Goal: Navigation & Orientation: Find specific page/section

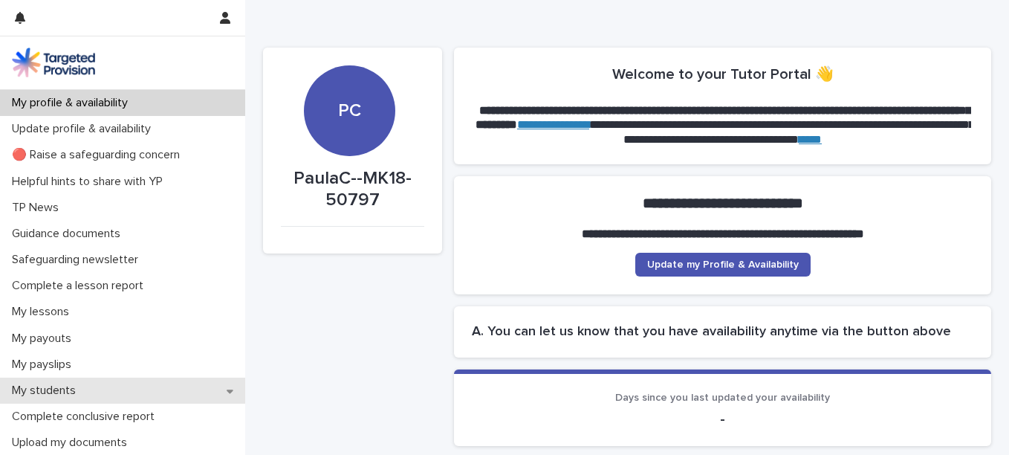
scroll to position [64, 0]
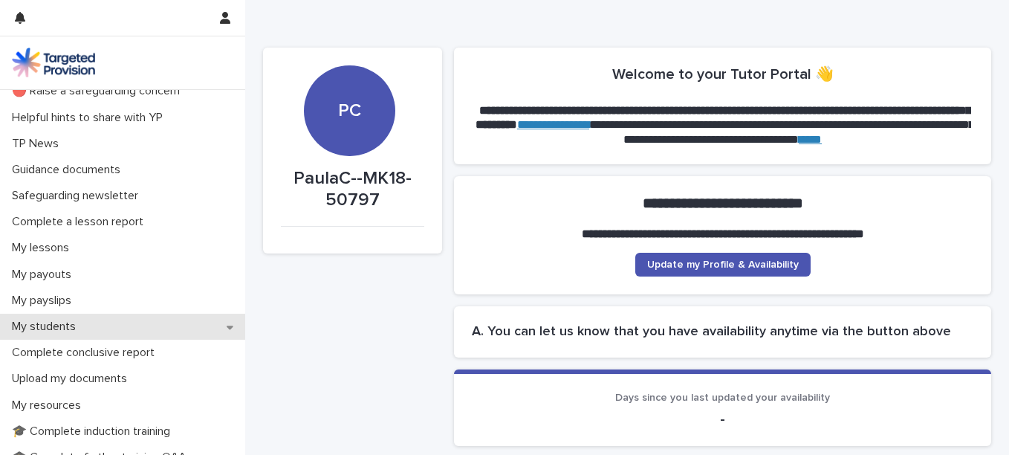
click at [90, 322] on div "My students" at bounding box center [122, 327] width 245 height 26
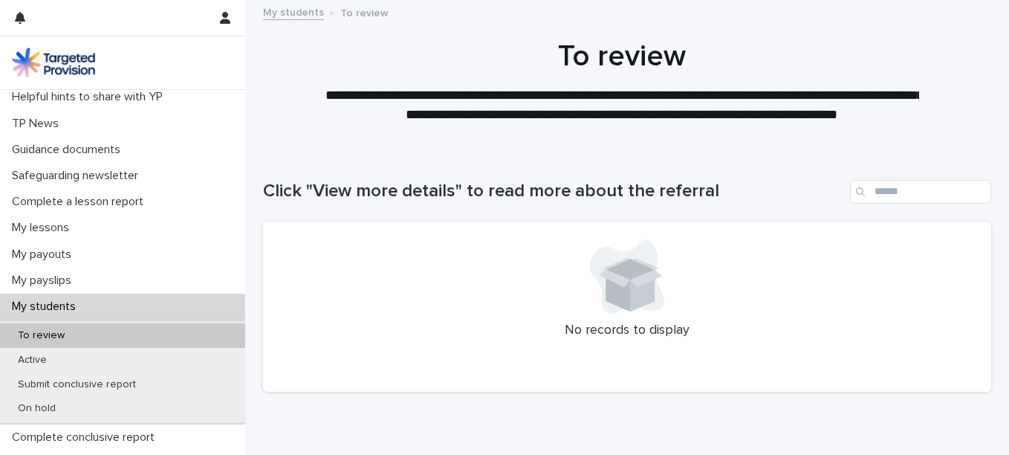
scroll to position [159, 0]
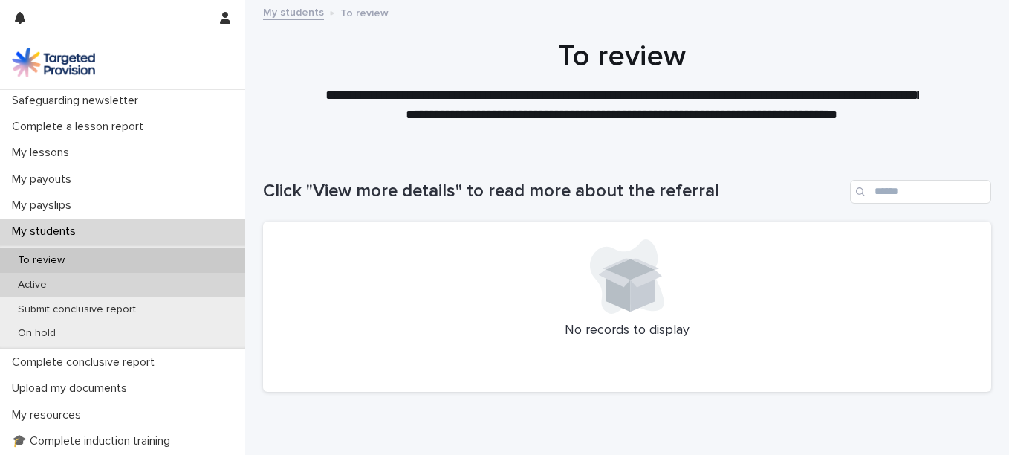
click at [21, 284] on p "Active" at bounding box center [32, 285] width 53 height 13
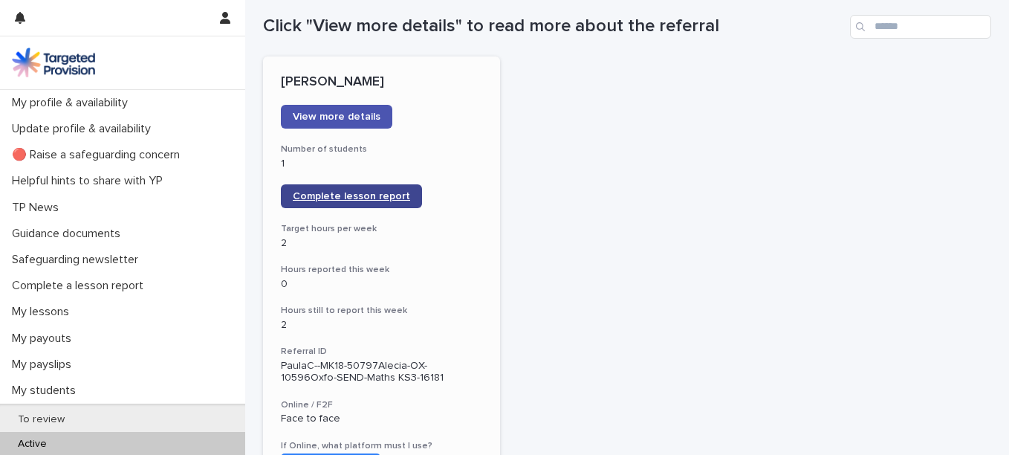
scroll to position [167, 0]
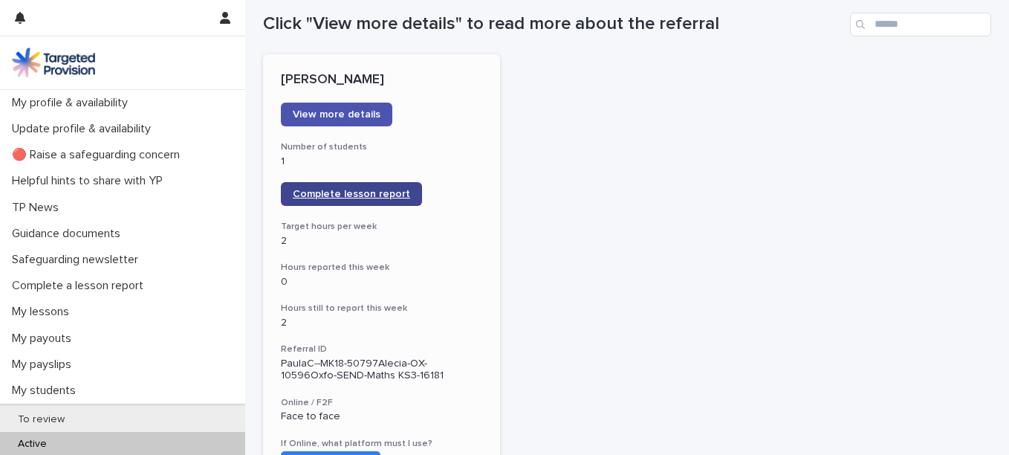
click at [366, 189] on span "Complete lesson report" at bounding box center [351, 194] width 117 height 10
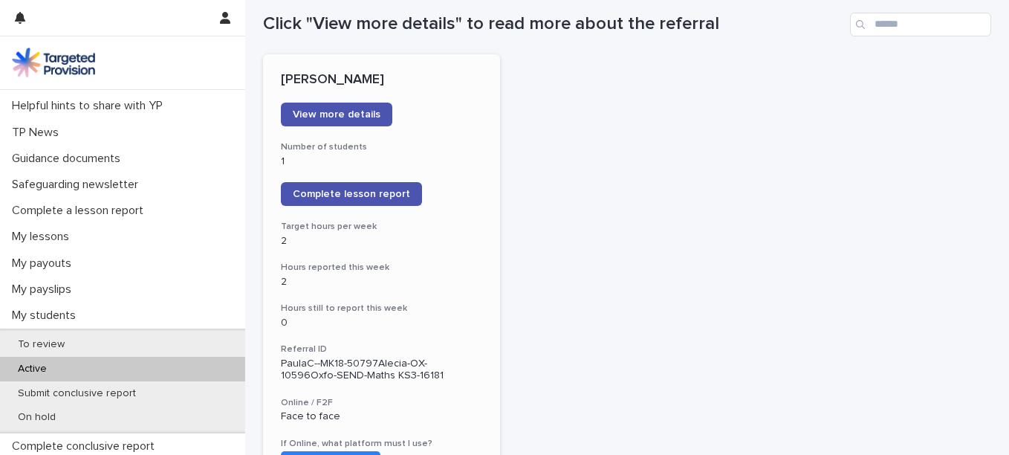
scroll to position [71, 0]
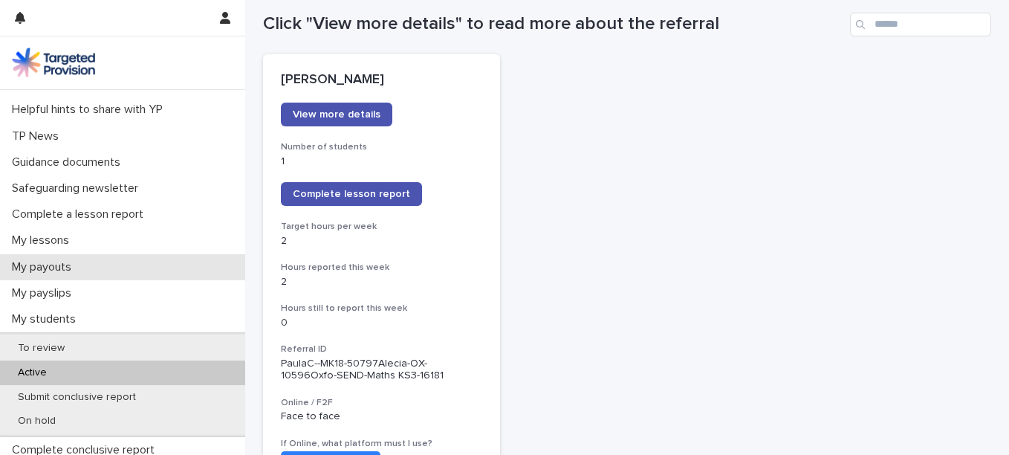
click at [25, 262] on p "My payouts" at bounding box center [44, 267] width 77 height 14
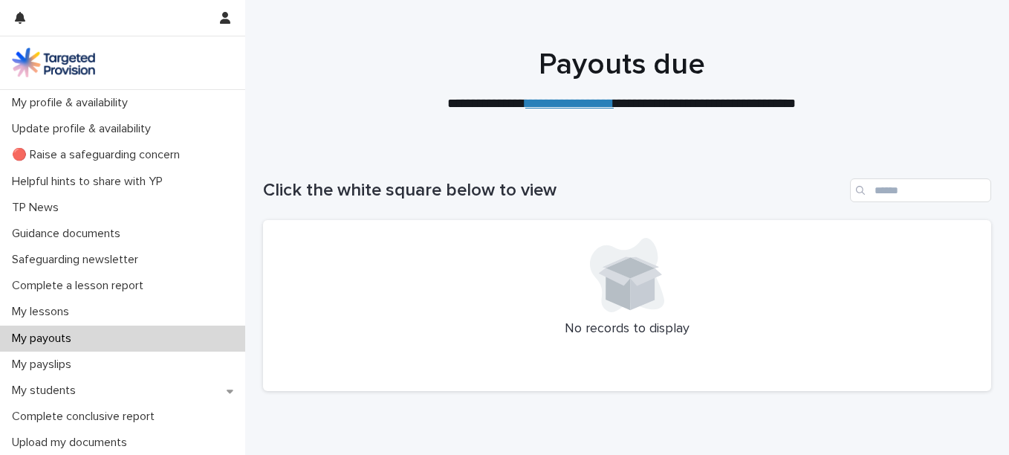
click at [573, 100] on link "**********" at bounding box center [569, 103] width 88 height 13
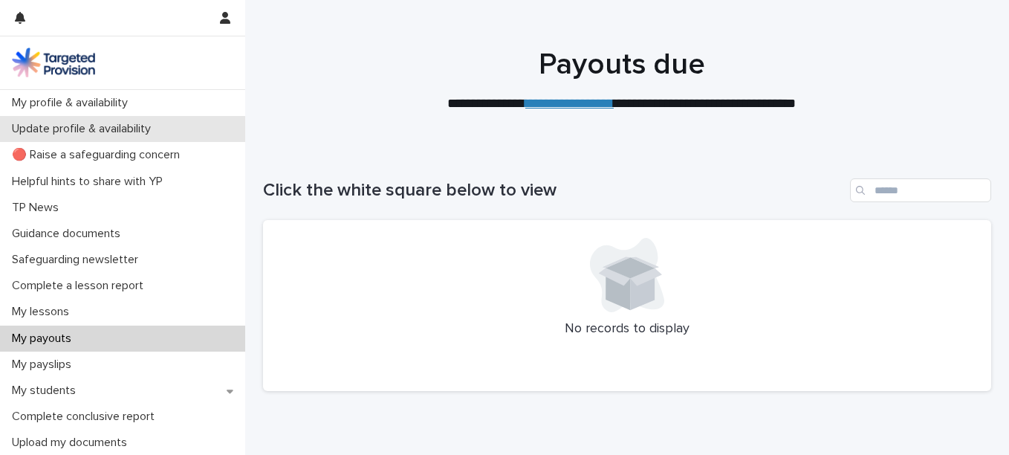
click at [237, 130] on div "Update profile & availability" at bounding box center [122, 129] width 245 height 26
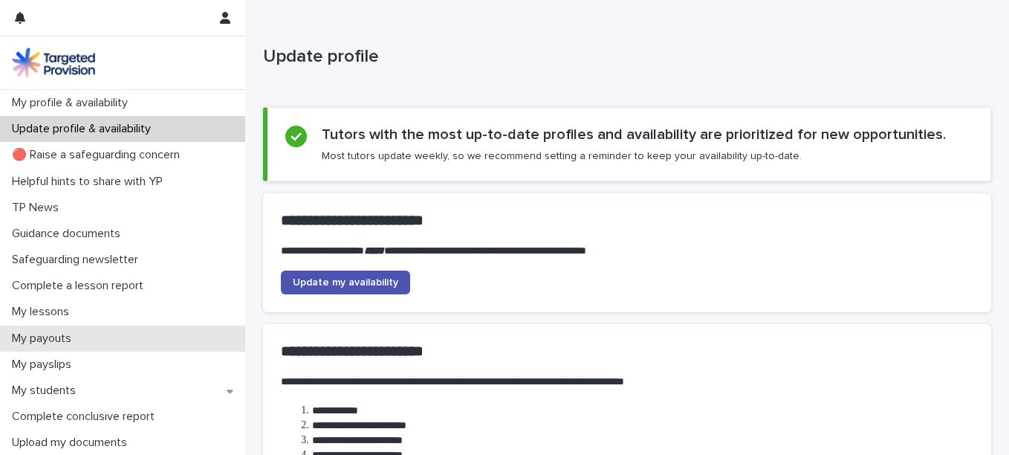
click at [57, 339] on p "My payouts" at bounding box center [44, 338] width 77 height 14
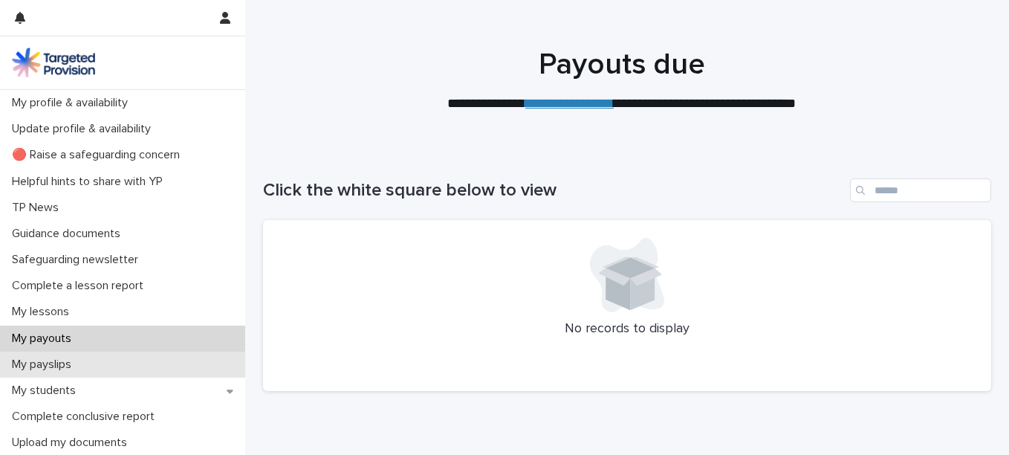
click at [63, 366] on p "My payslips" at bounding box center [44, 364] width 77 height 14
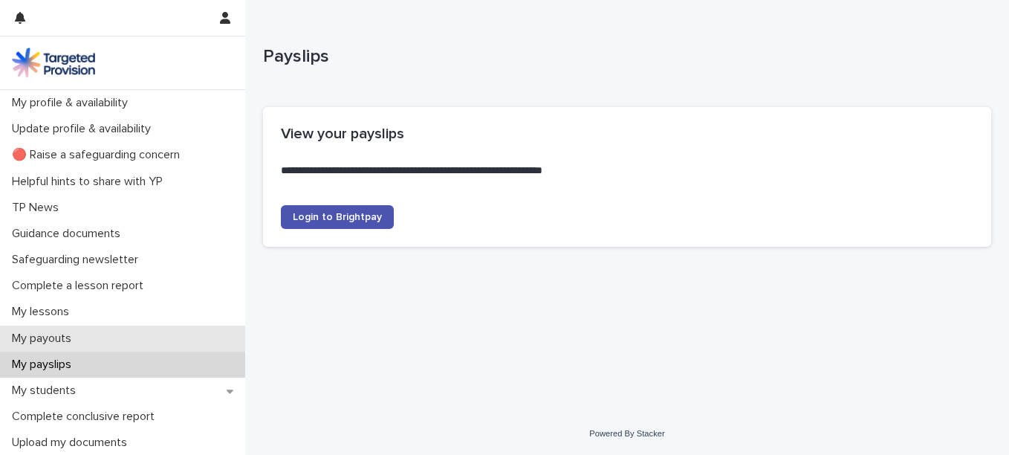
click at [63, 336] on p "My payouts" at bounding box center [44, 338] width 77 height 14
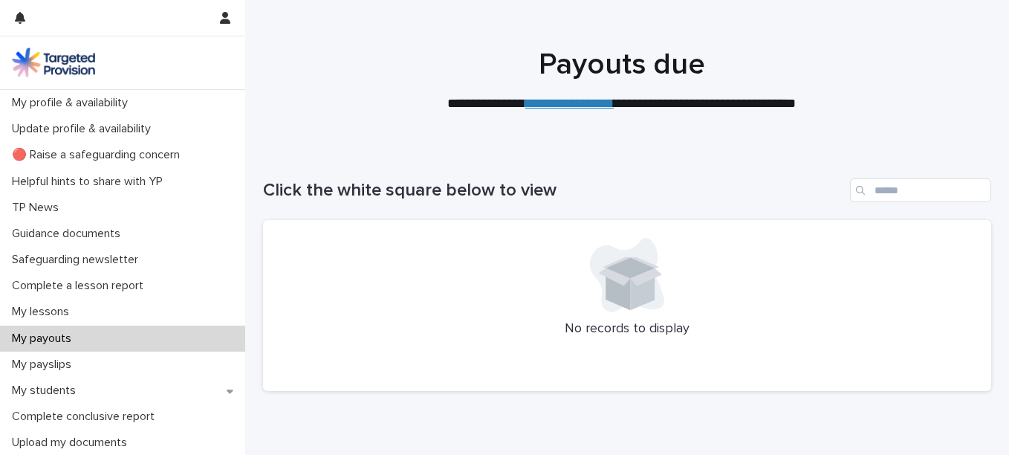
click at [588, 99] on link "**********" at bounding box center [569, 103] width 88 height 13
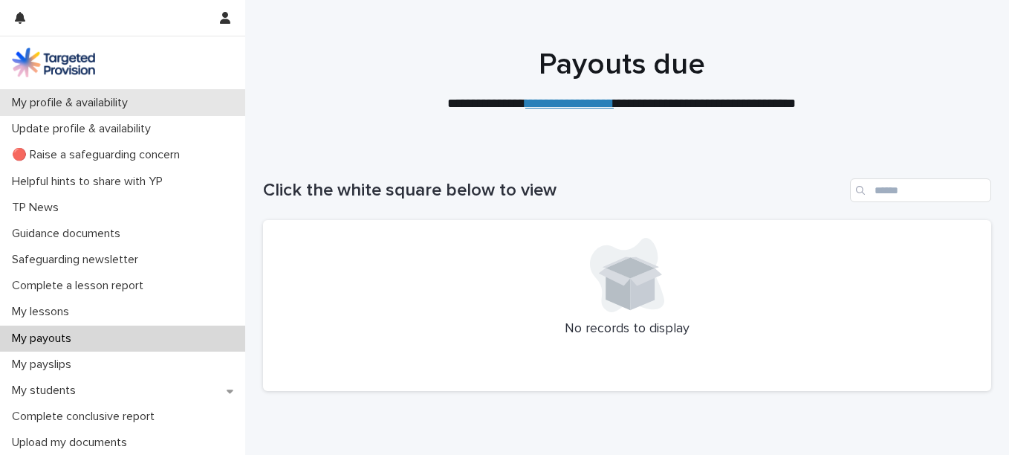
click at [114, 99] on p "My profile & availability" at bounding box center [73, 103] width 134 height 14
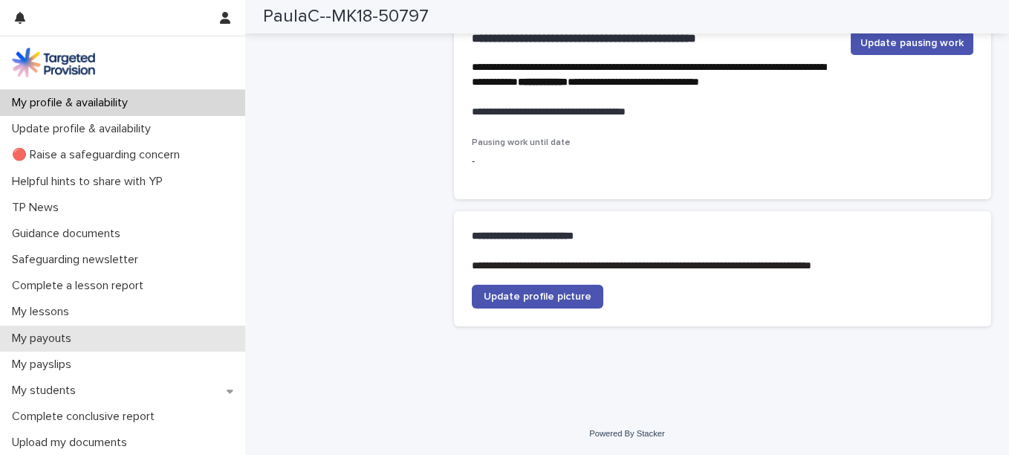
click at [47, 344] on p "My payouts" at bounding box center [44, 338] width 77 height 14
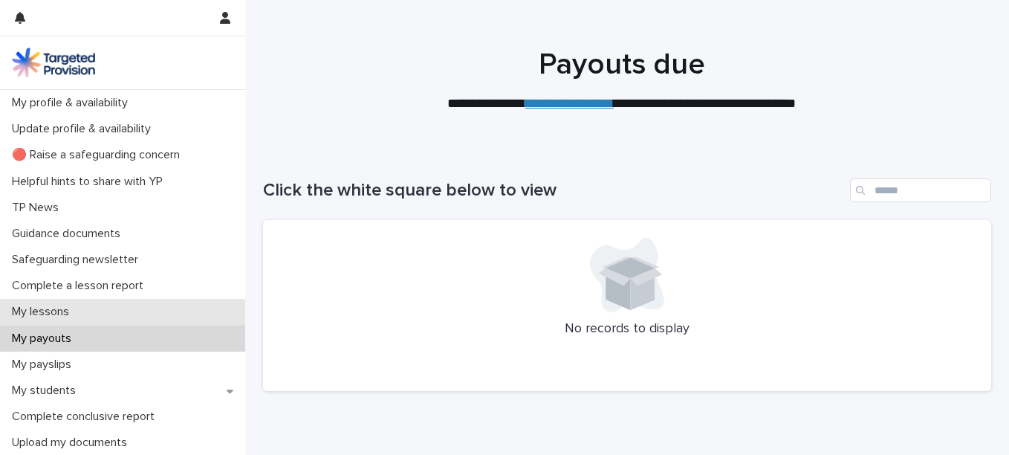
click at [59, 310] on p "My lessons" at bounding box center [43, 312] width 75 height 14
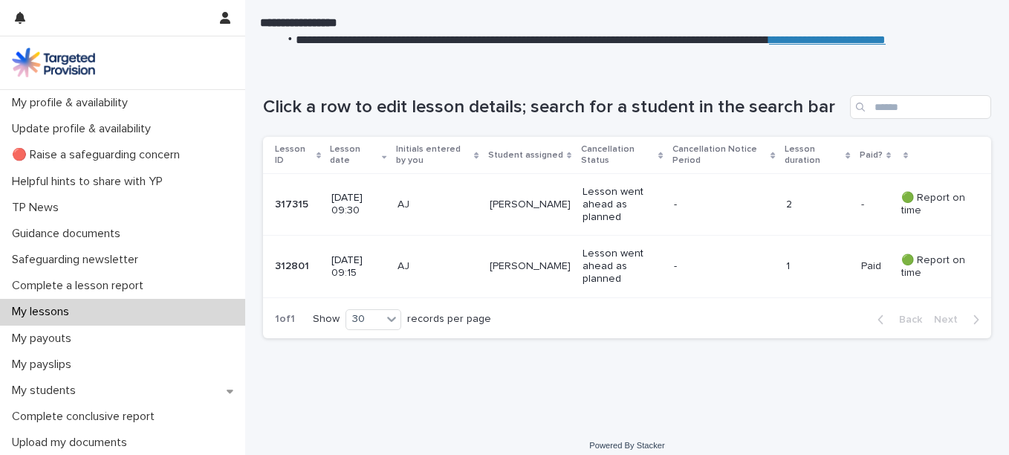
scroll to position [207, 0]
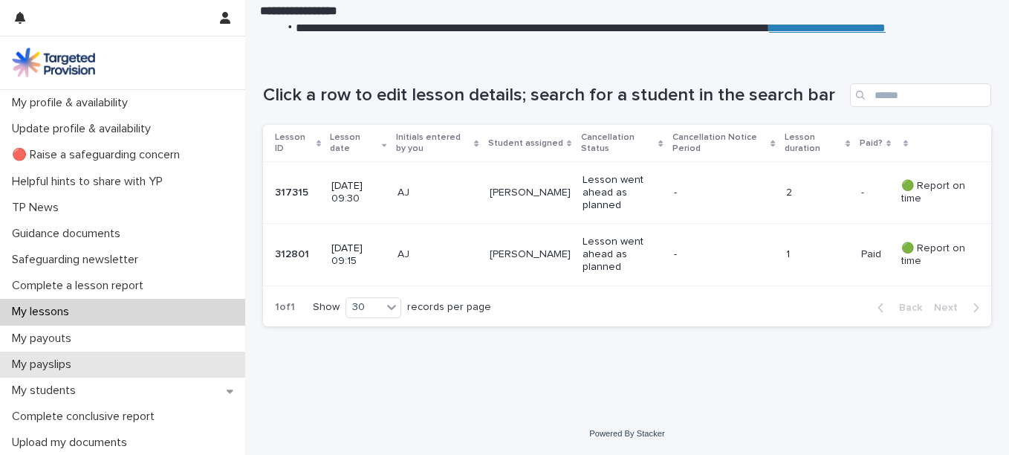
click at [59, 365] on p "My payslips" at bounding box center [44, 364] width 77 height 14
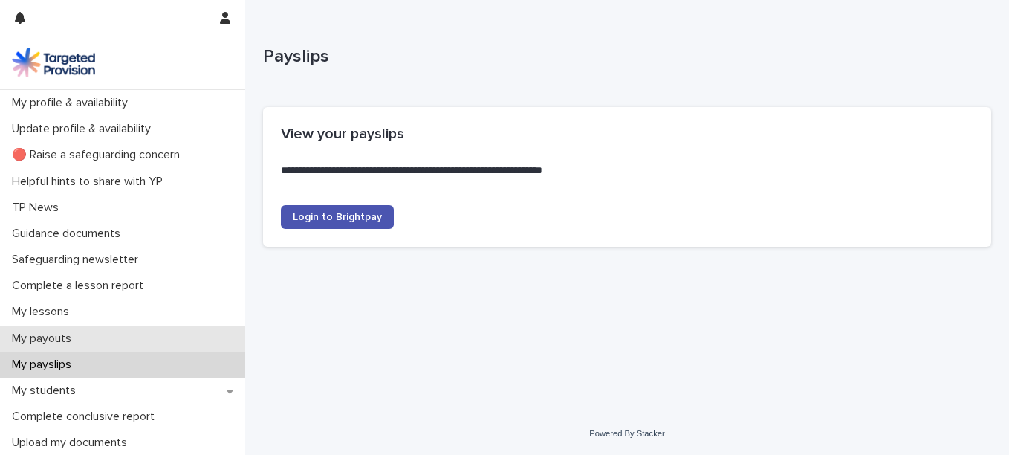
click at [45, 335] on p "My payouts" at bounding box center [44, 338] width 77 height 14
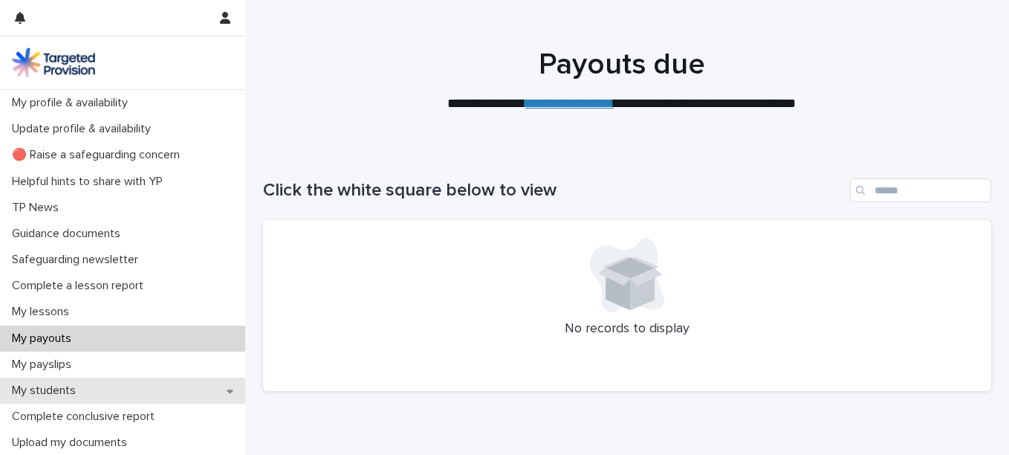
click at [227, 390] on icon at bounding box center [230, 391] width 7 height 4
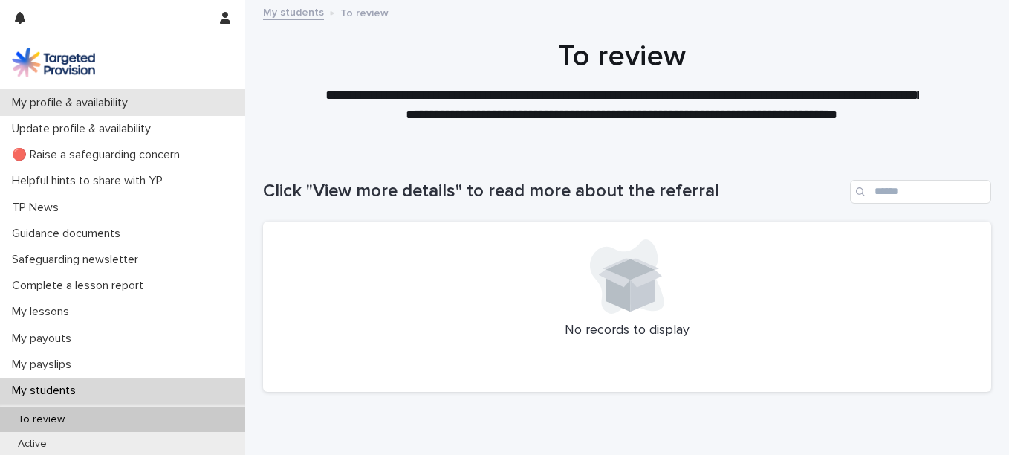
click at [96, 99] on p "My profile & availability" at bounding box center [73, 103] width 134 height 14
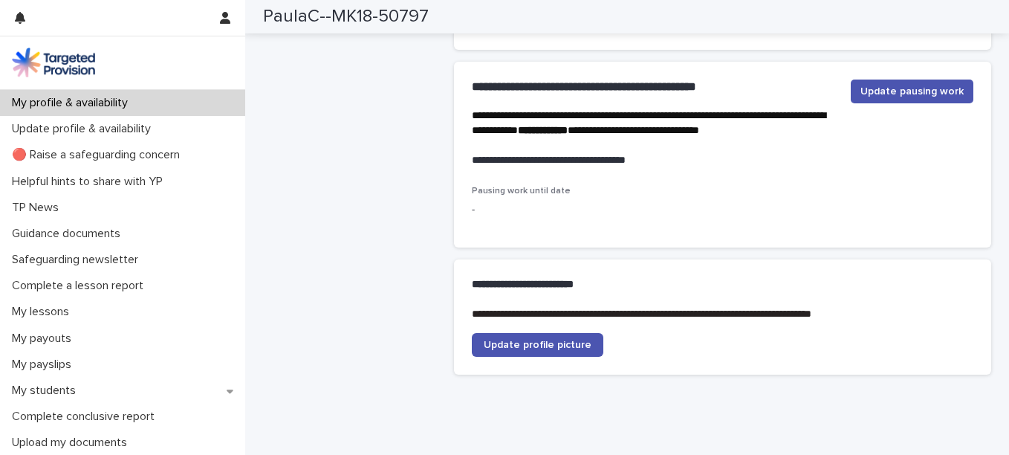
scroll to position [2980, 0]
